Goal: Check status: Check status

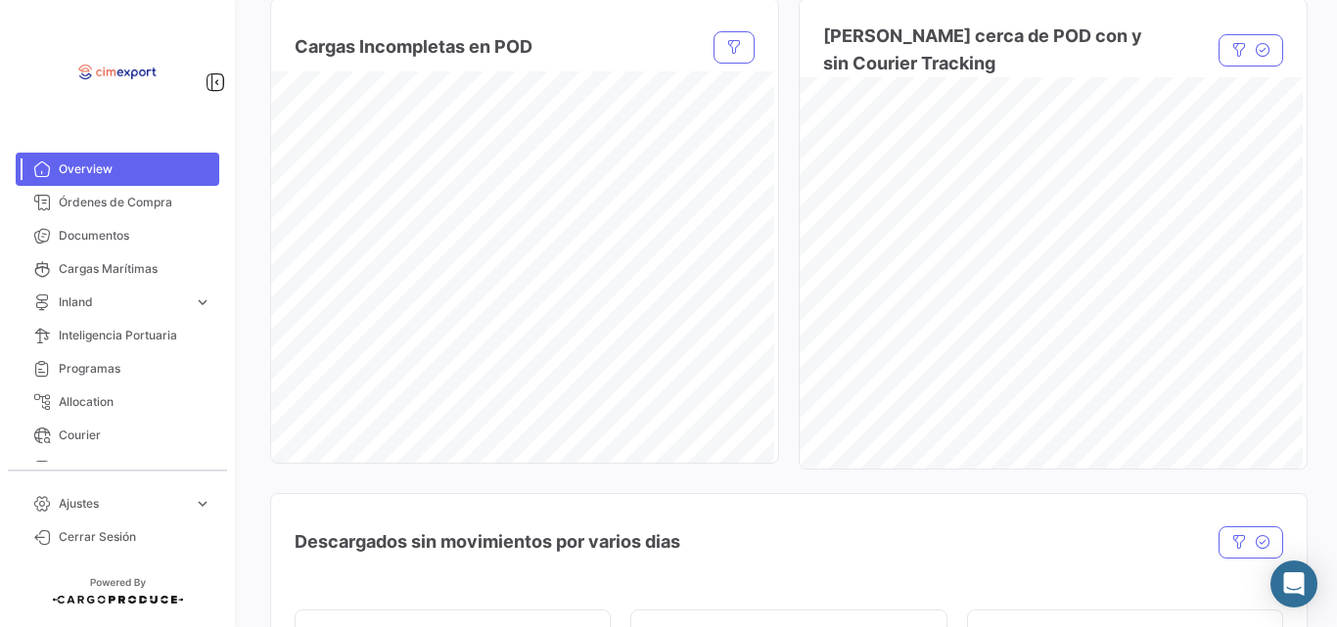
scroll to position [1600, 0]
click at [124, 201] on span "Órdenes de Compra" at bounding box center [135, 203] width 153 height 18
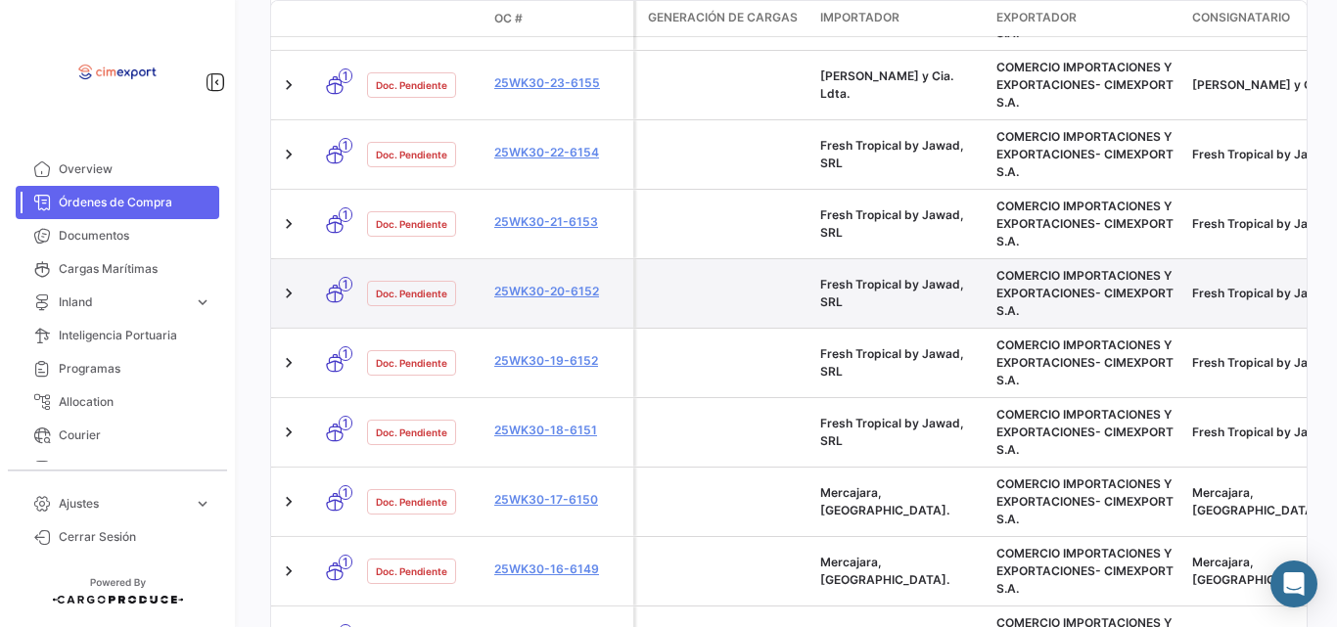
scroll to position [734, 0]
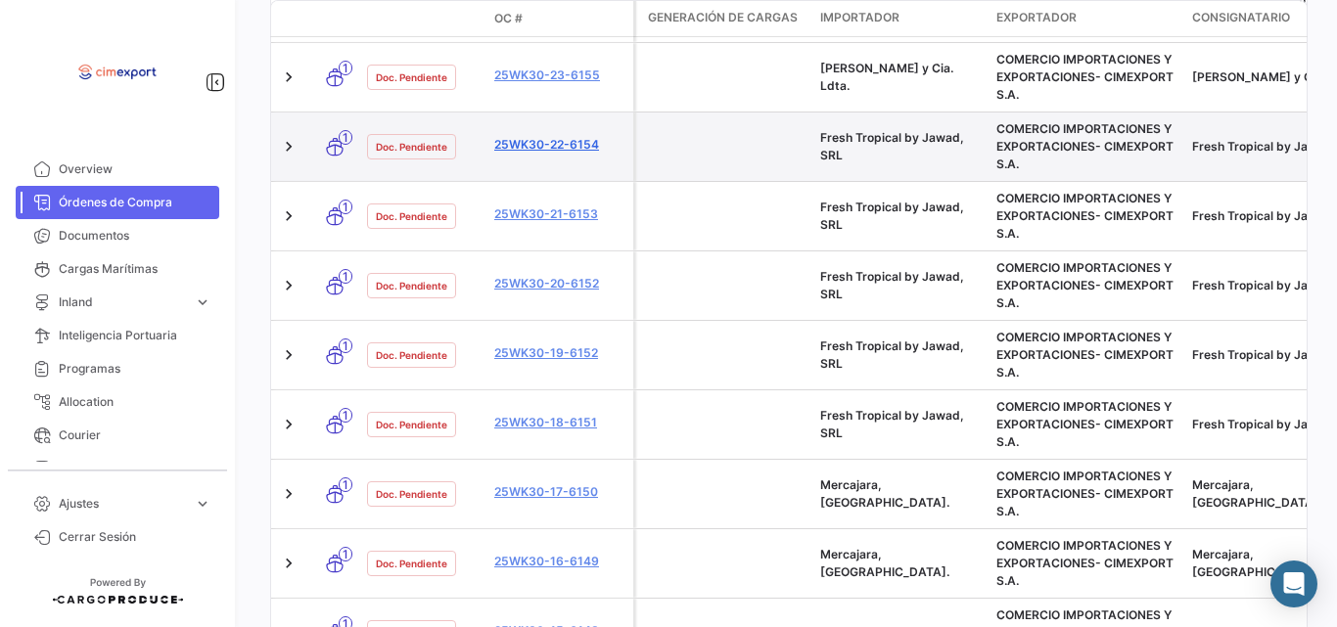
click at [554, 153] on link "25WK30-22-6154" at bounding box center [559, 145] width 131 height 18
click at [532, 150] on link "25WK30-22-6154" at bounding box center [559, 145] width 131 height 18
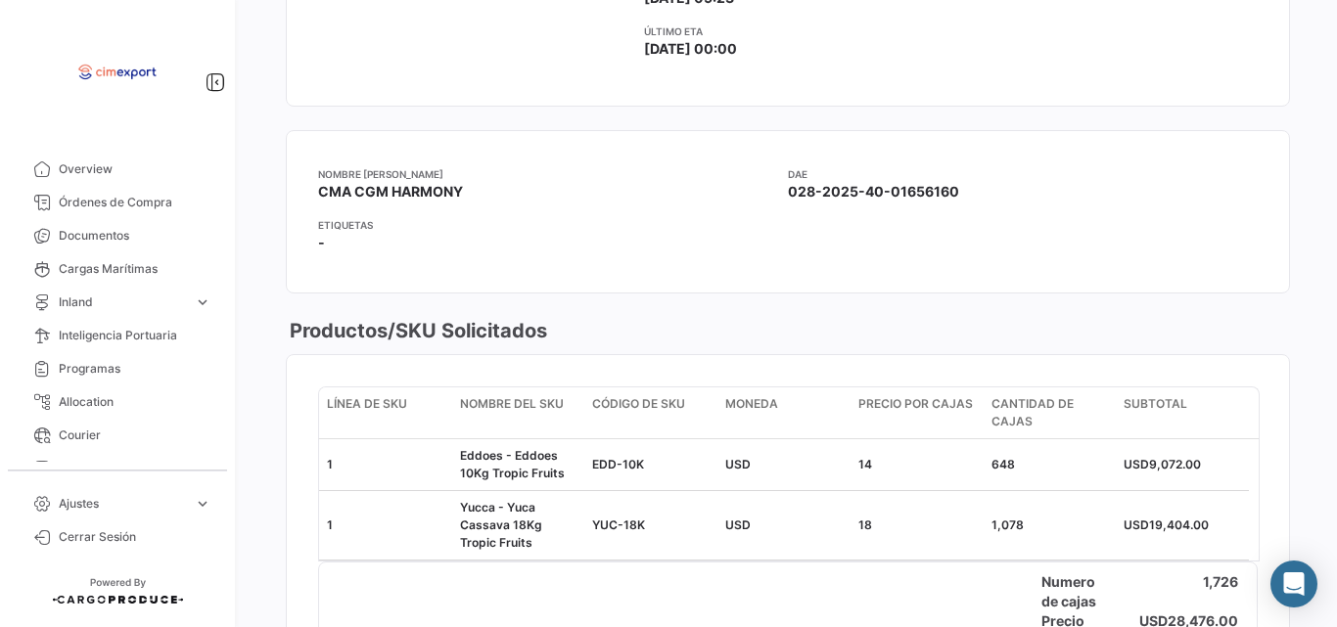
scroll to position [762, 0]
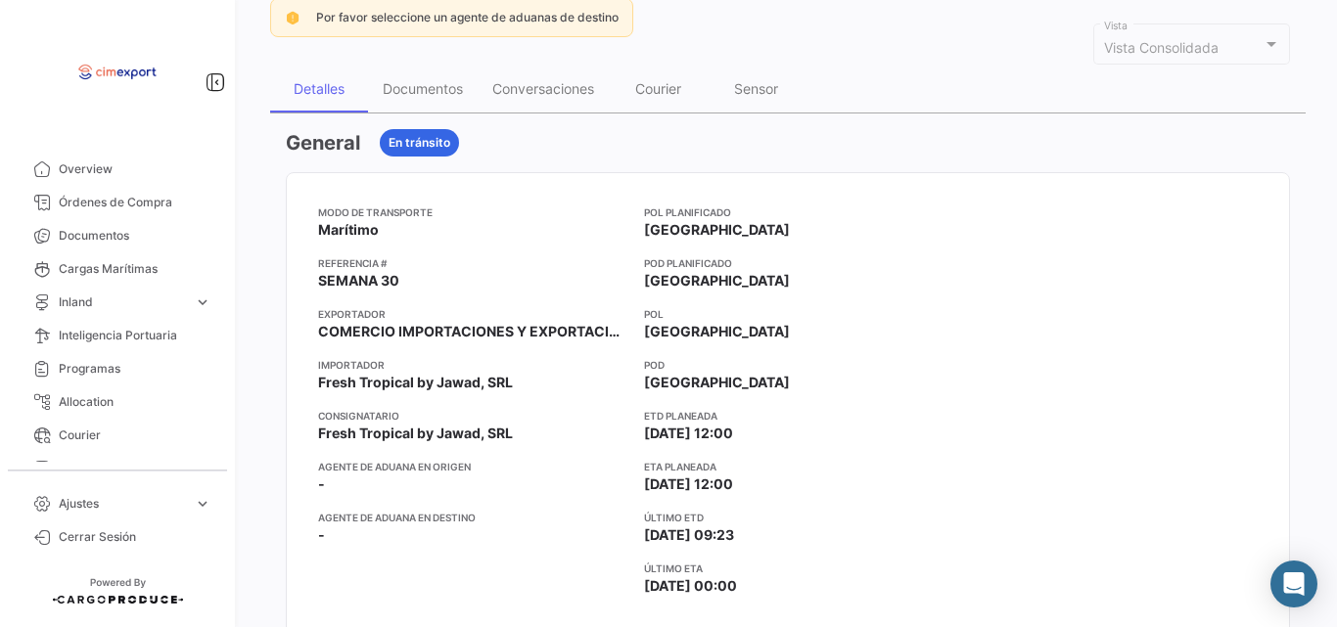
click at [306, 131] on h3 "General" at bounding box center [323, 142] width 74 height 27
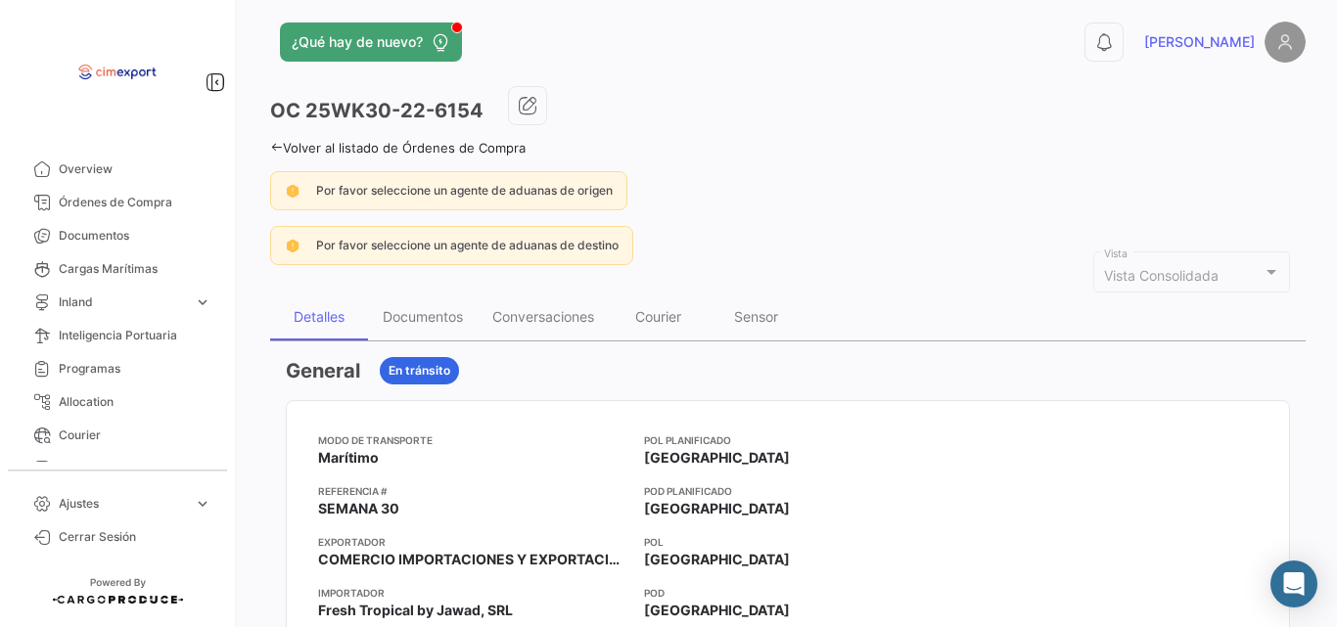
scroll to position [0, 0]
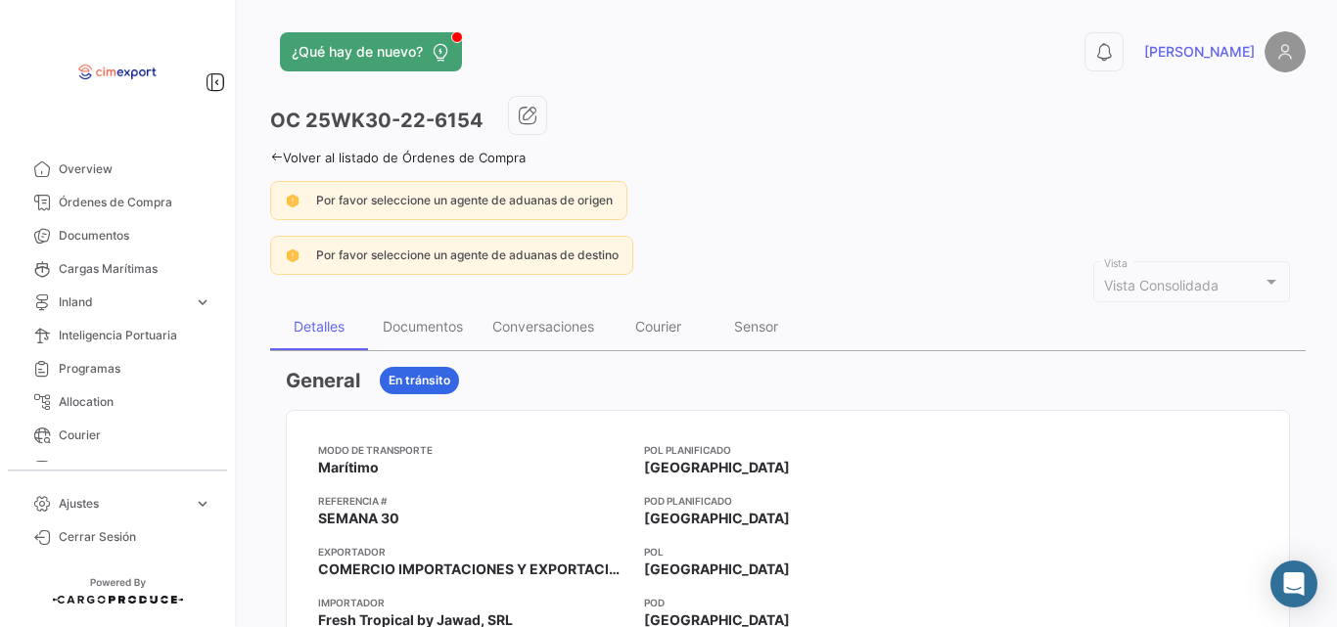
click at [278, 151] on icon at bounding box center [276, 157] width 13 height 13
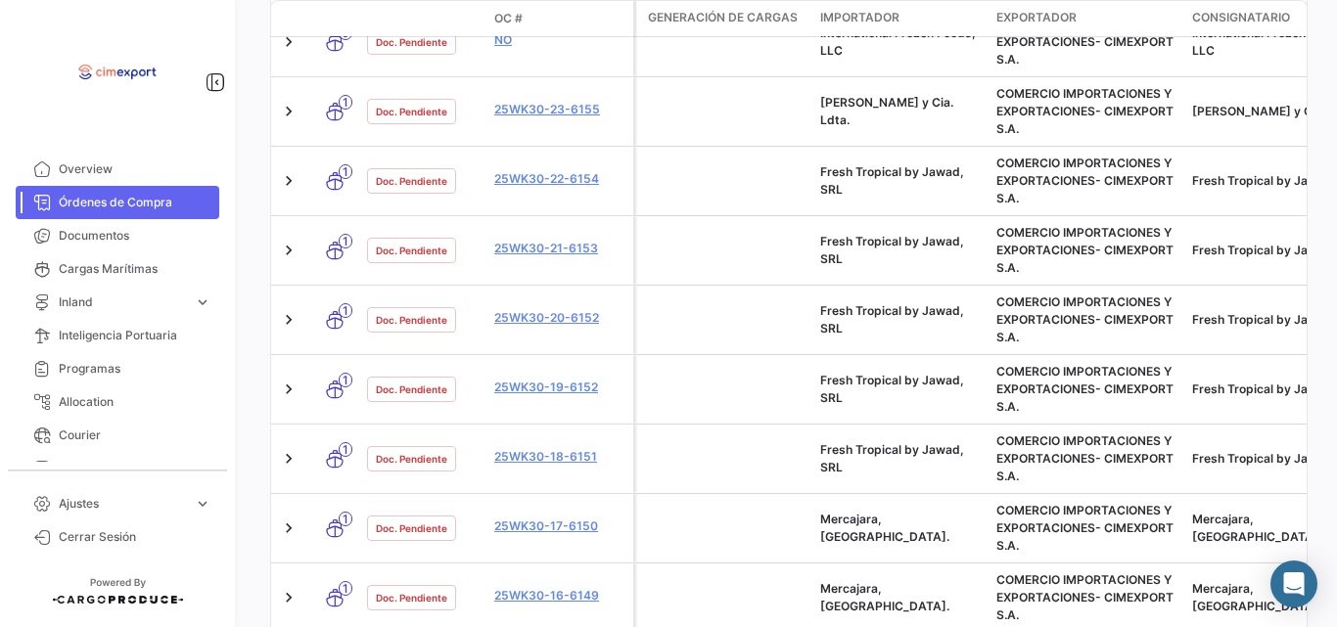
scroll to position [756, 0]
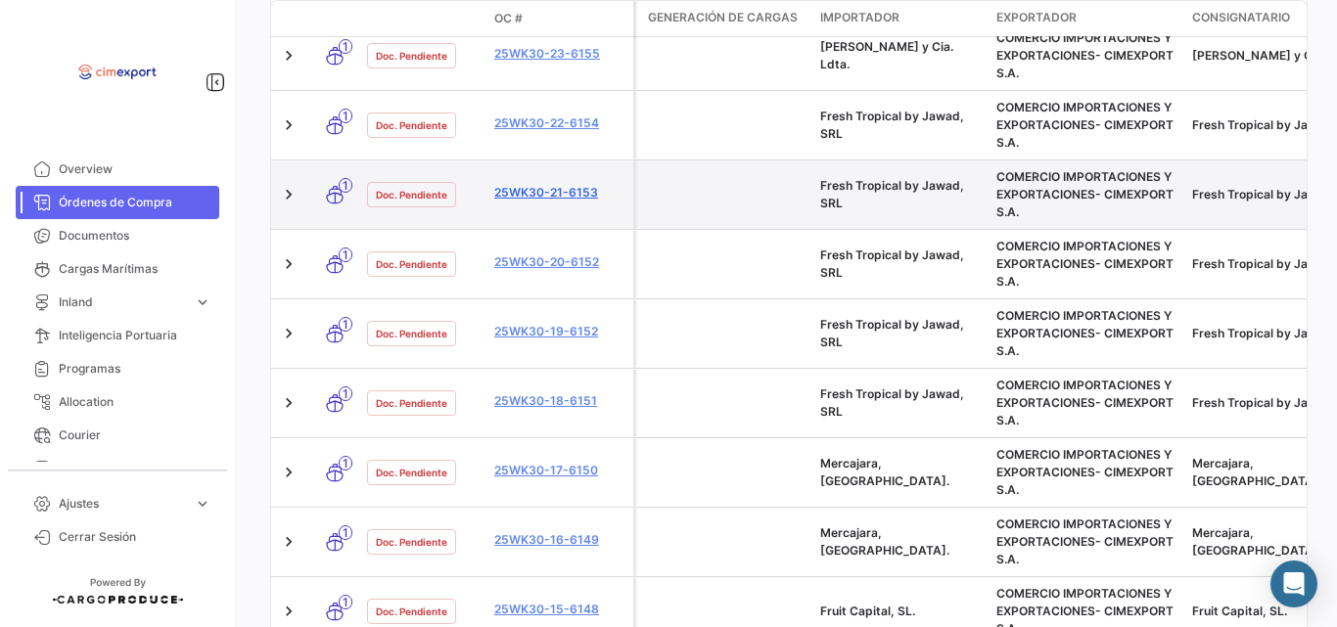
click at [524, 196] on link "25WK30-21-6153" at bounding box center [559, 193] width 131 height 18
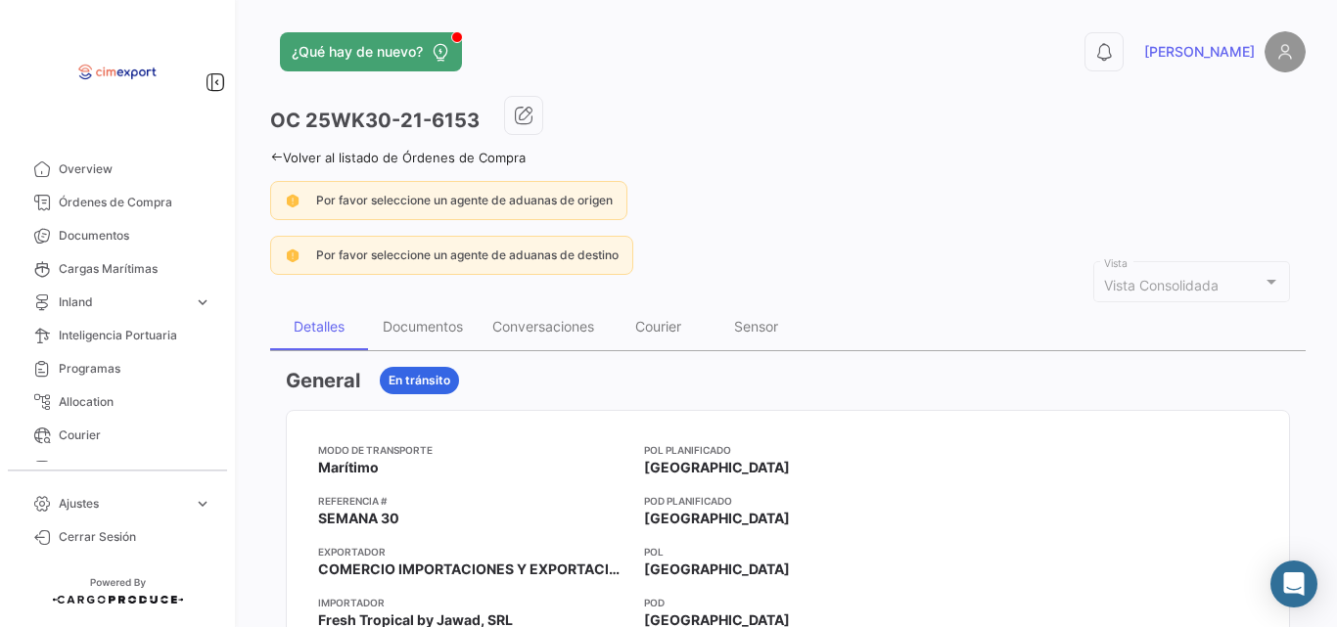
click at [274, 153] on icon at bounding box center [276, 157] width 13 height 13
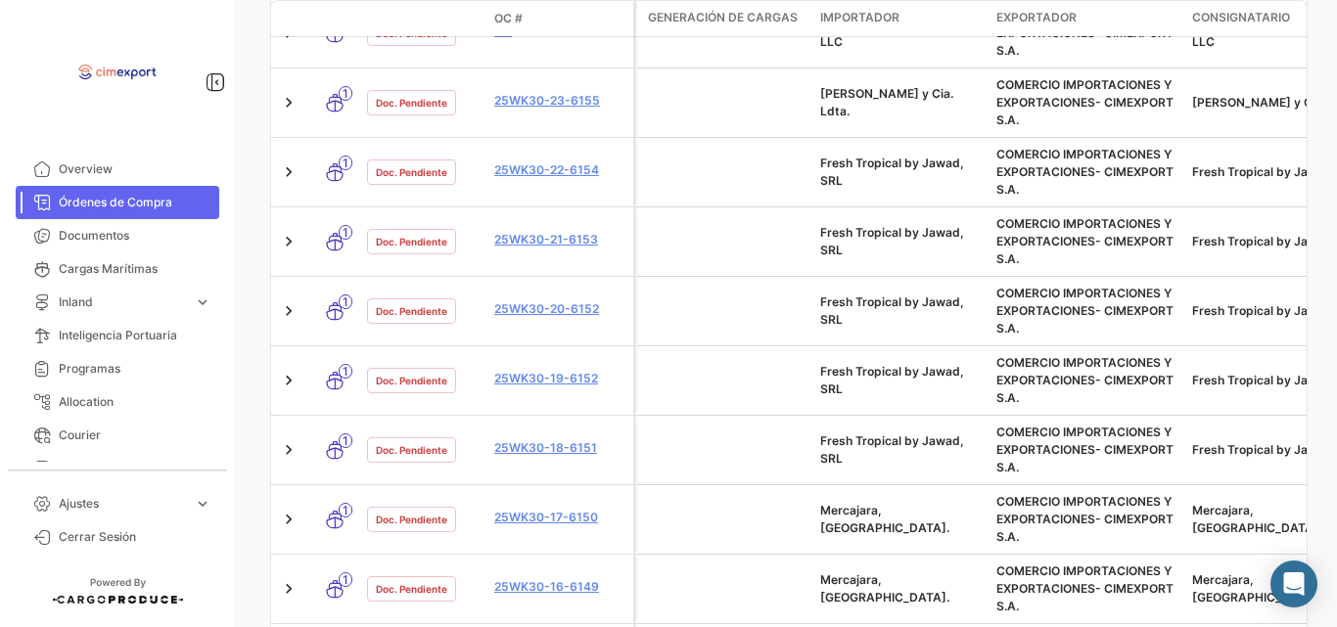
scroll to position [726, 0]
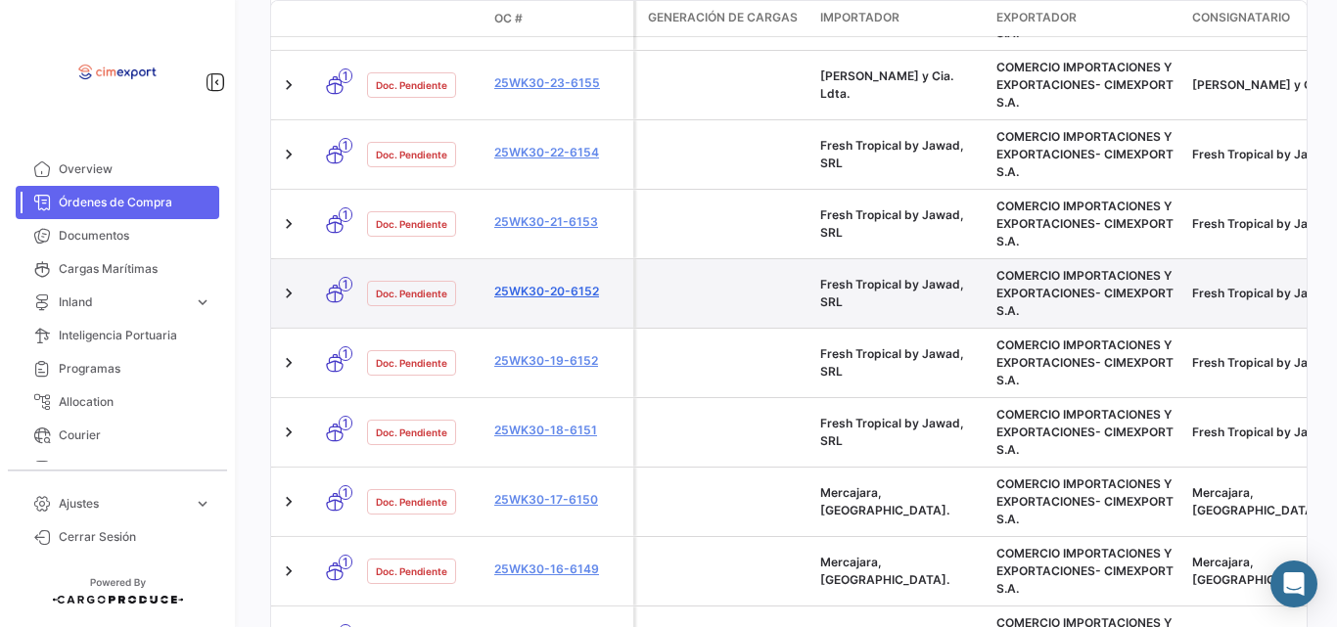
click at [554, 293] on link "25WK30-20-6152" at bounding box center [559, 292] width 131 height 18
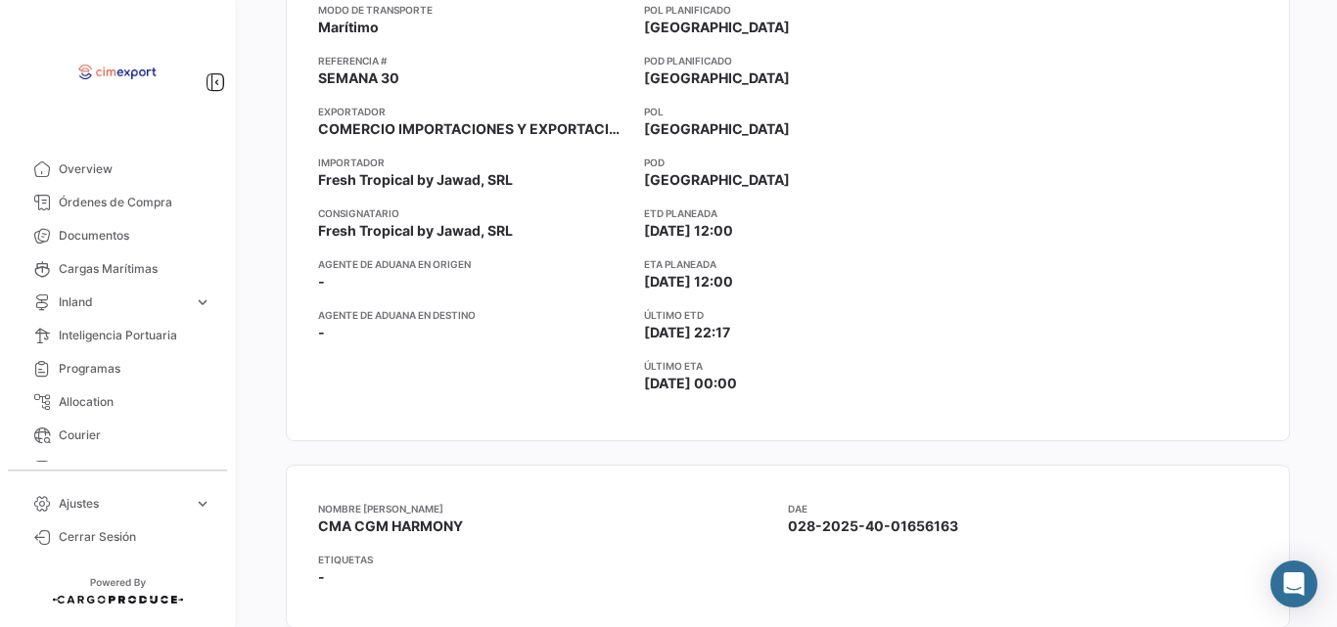
scroll to position [107, 0]
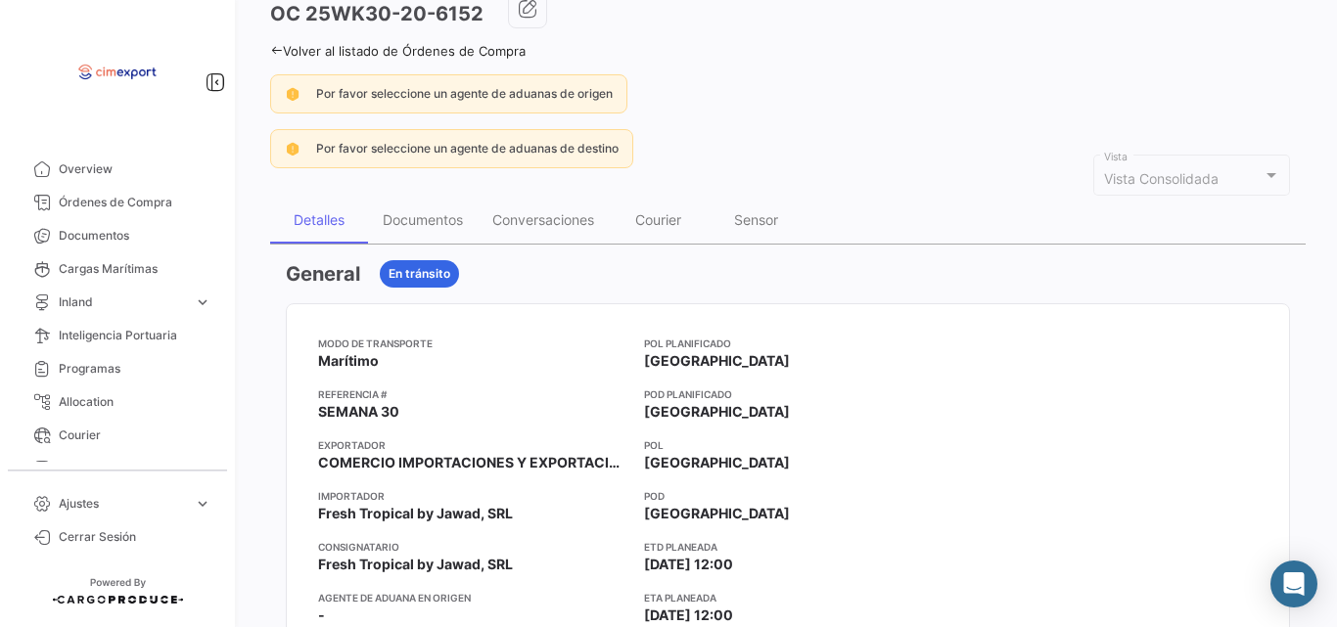
click at [278, 51] on icon at bounding box center [276, 50] width 13 height 13
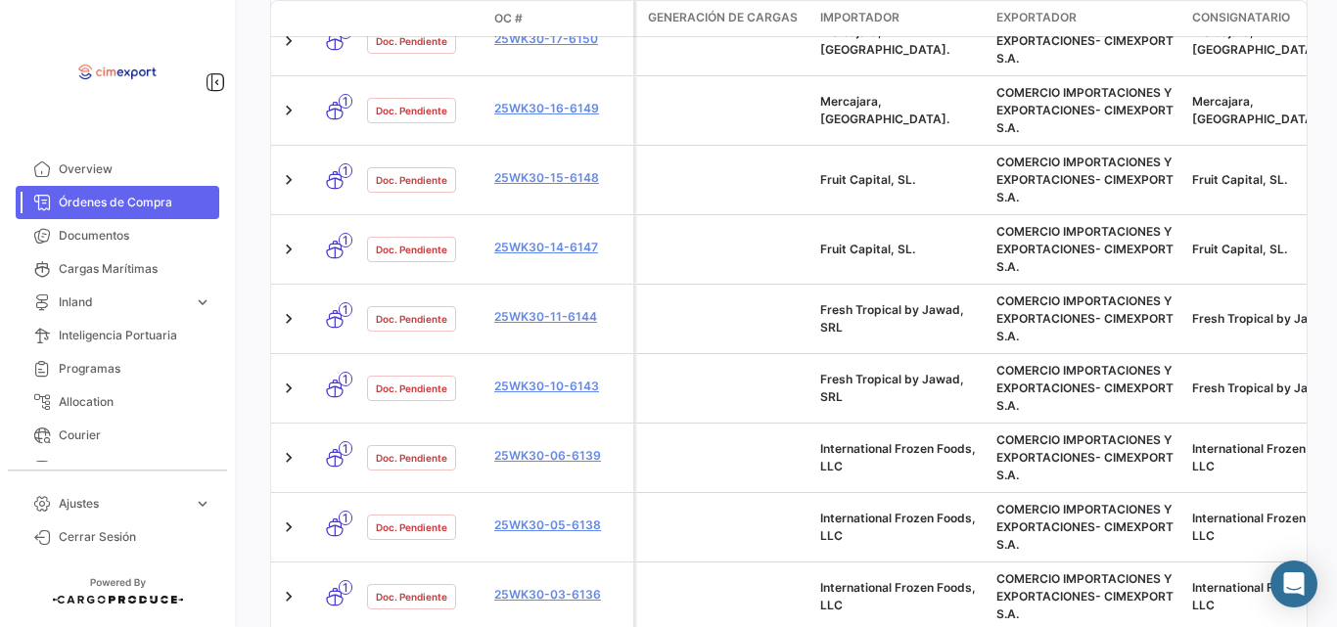
scroll to position [1198, 0]
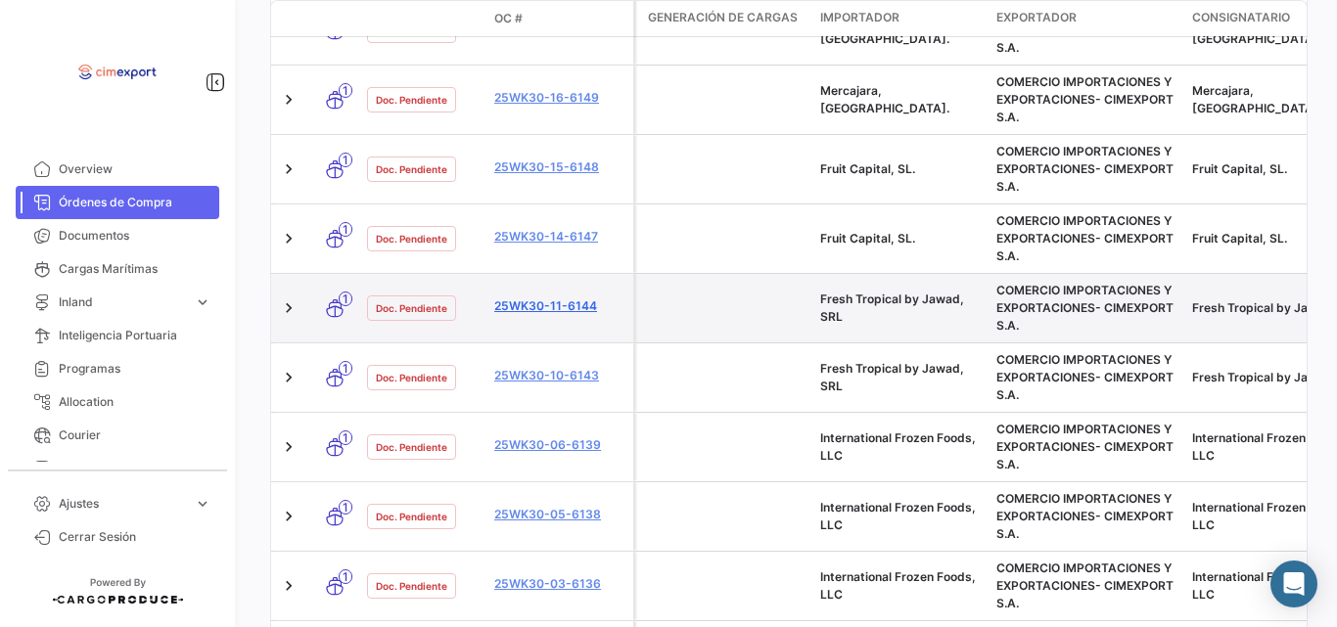
click at [568, 304] on link "25WK30-11-6144" at bounding box center [559, 307] width 131 height 18
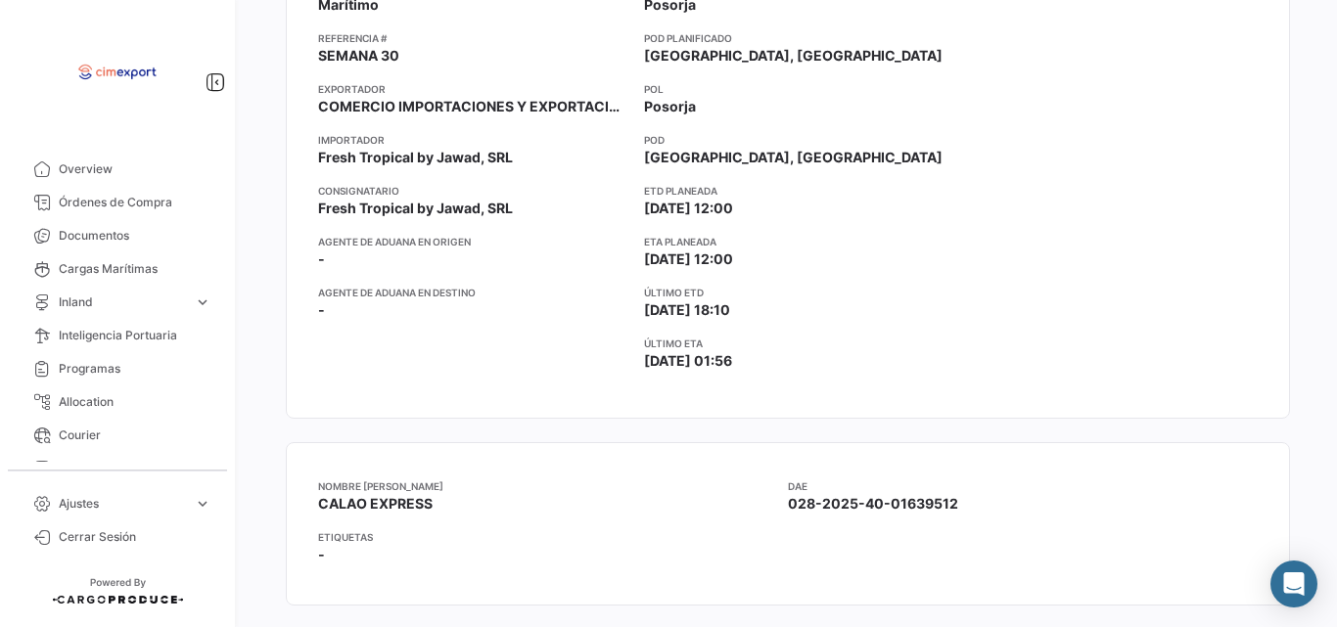
scroll to position [466, 0]
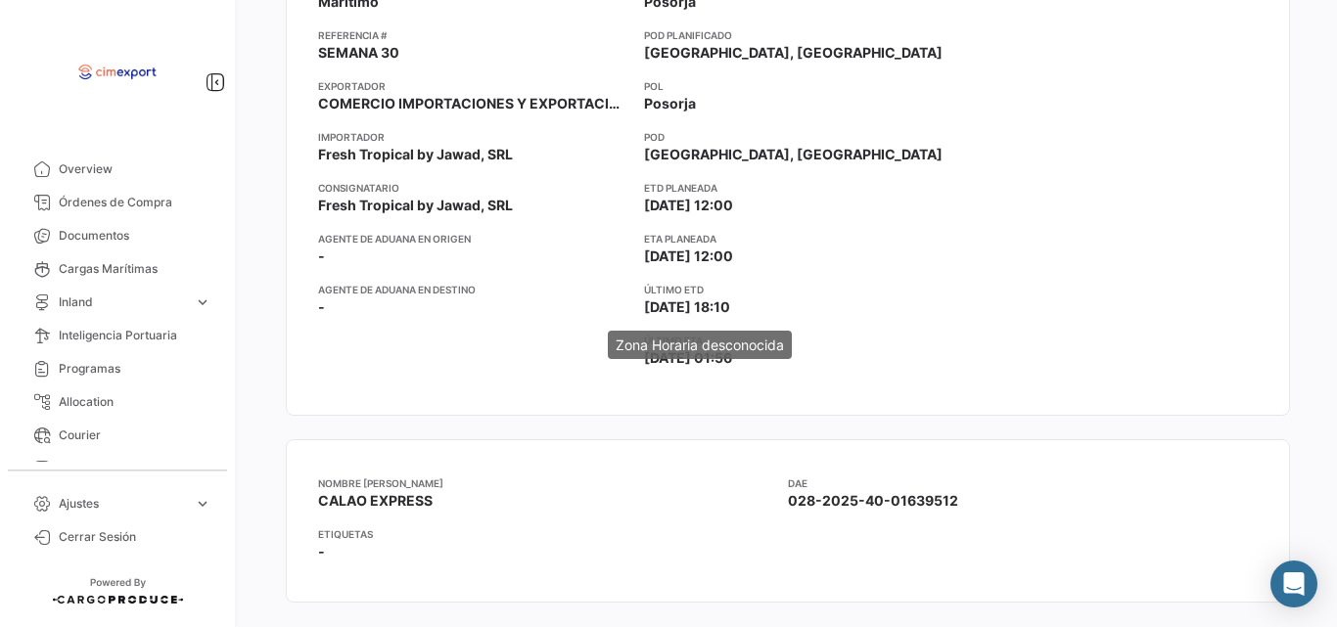
drag, startPoint x: 770, startPoint y: 309, endPoint x: 644, endPoint y: 306, distance: 126.3
click at [644, 306] on app-card-info-label "Último ETD [DATE] 18:10" at bounding box center [793, 299] width 299 height 35
copy span "[DATE] 18:10"
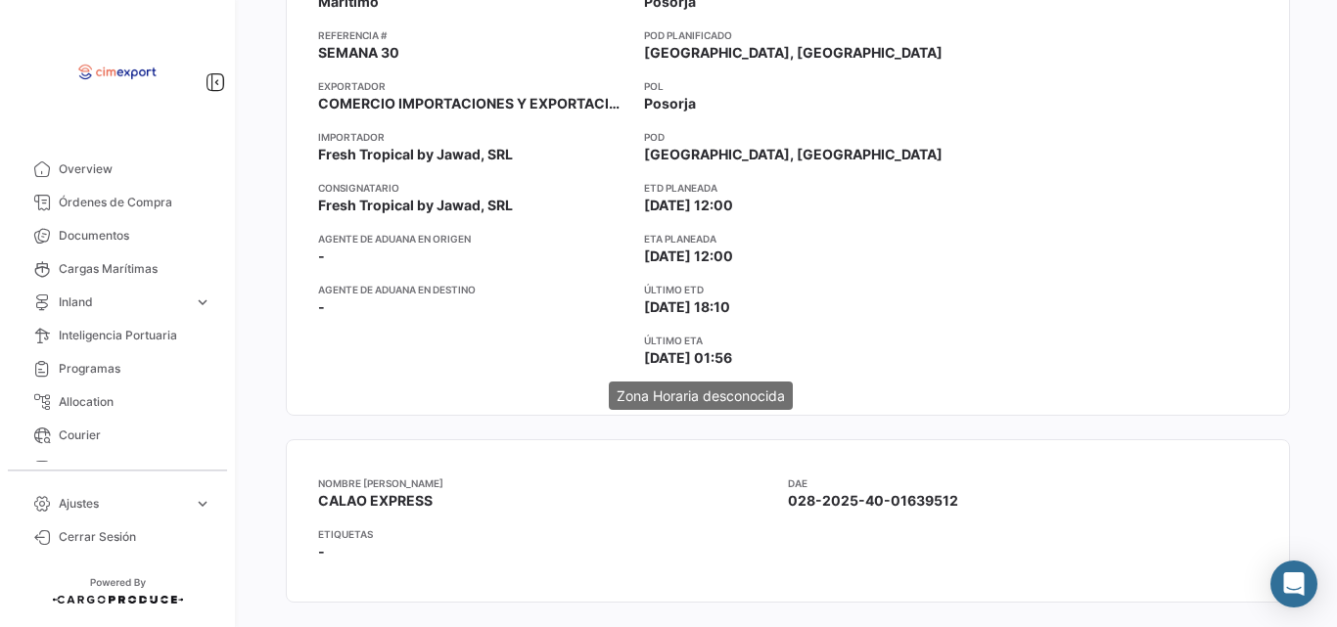
drag, startPoint x: 765, startPoint y: 354, endPoint x: 641, endPoint y: 356, distance: 124.3
click at [644, 356] on app-card-info-label "Último ETA [DATE] 01:56" at bounding box center [793, 350] width 299 height 35
copy span "[DATE] 01:56"
